Goal: Complete application form

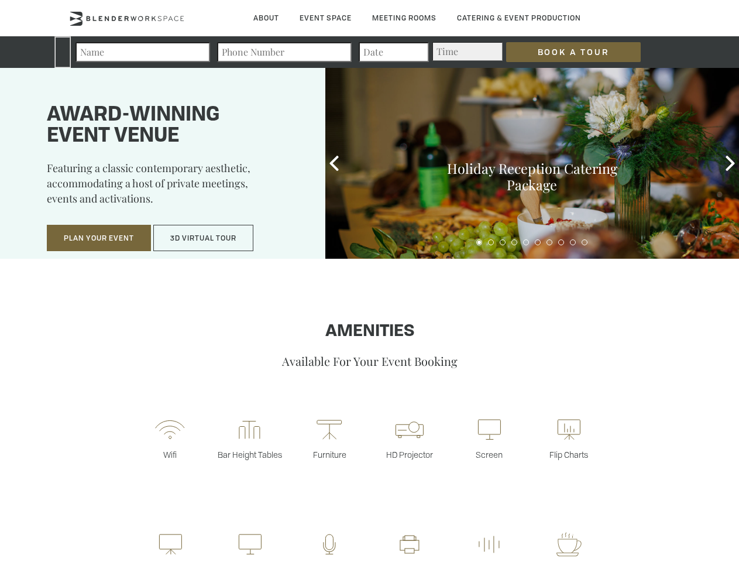
click at [564, 52] on input "Book a Tour" at bounding box center [573, 52] width 135 height 20
click at [99, 238] on button "Plan Your Event" at bounding box center [99, 238] width 104 height 27
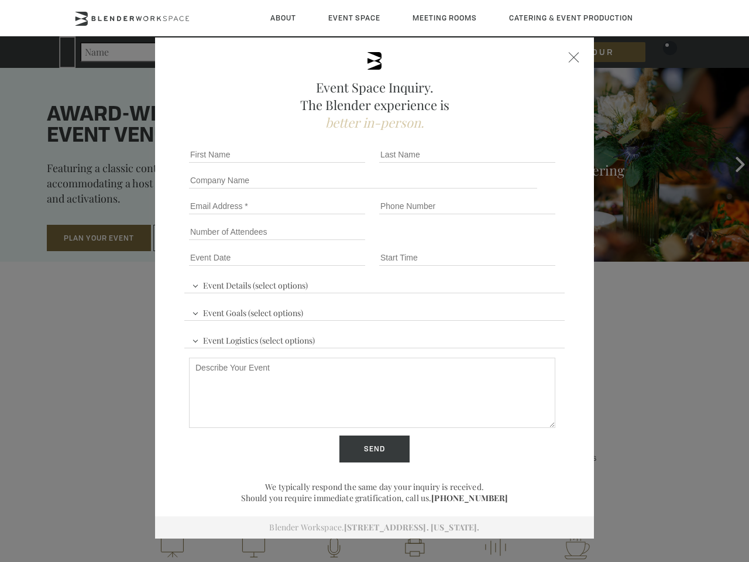
click at [204, 238] on input "Number of Attendees" at bounding box center [277, 231] width 176 height 16
click at [334, 163] on div "First name *" at bounding box center [279, 155] width 190 height 26
click at [730, 163] on div "Event Space Inquiry. The Blender experience is better in-person. Event Details …" at bounding box center [374, 281] width 749 height 562
click at [479, 242] on fieldset "Number of Attendees Budget Range" at bounding box center [374, 232] width 380 height 26
click at [491, 242] on fieldset "Number of Attendees Budget Range" at bounding box center [374, 232] width 380 height 26
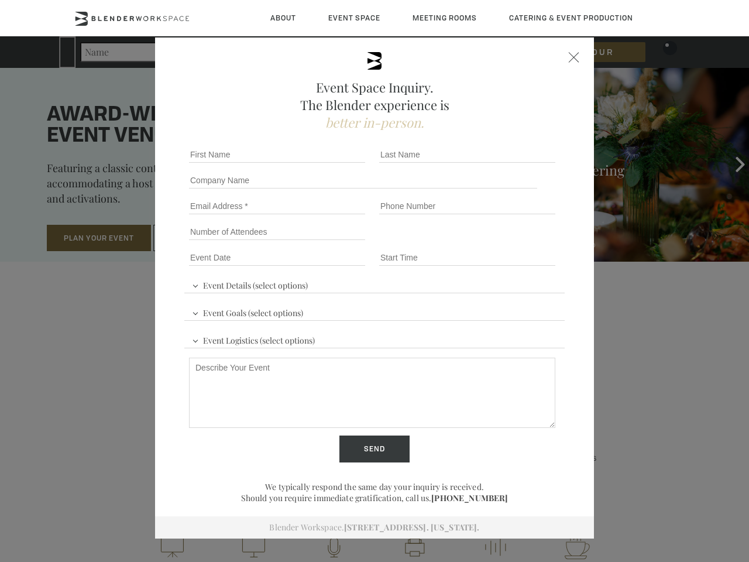
click at [503, 242] on fieldset "Number of Attendees Budget Range" at bounding box center [374, 232] width 380 height 26
click at [514, 242] on fieldset "Number of Attendees Budget Range" at bounding box center [374, 232] width 380 height 26
click at [526, 242] on fieldset "Number of Attendees Budget Range" at bounding box center [374, 232] width 380 height 26
